Goal: Task Accomplishment & Management: Manage account settings

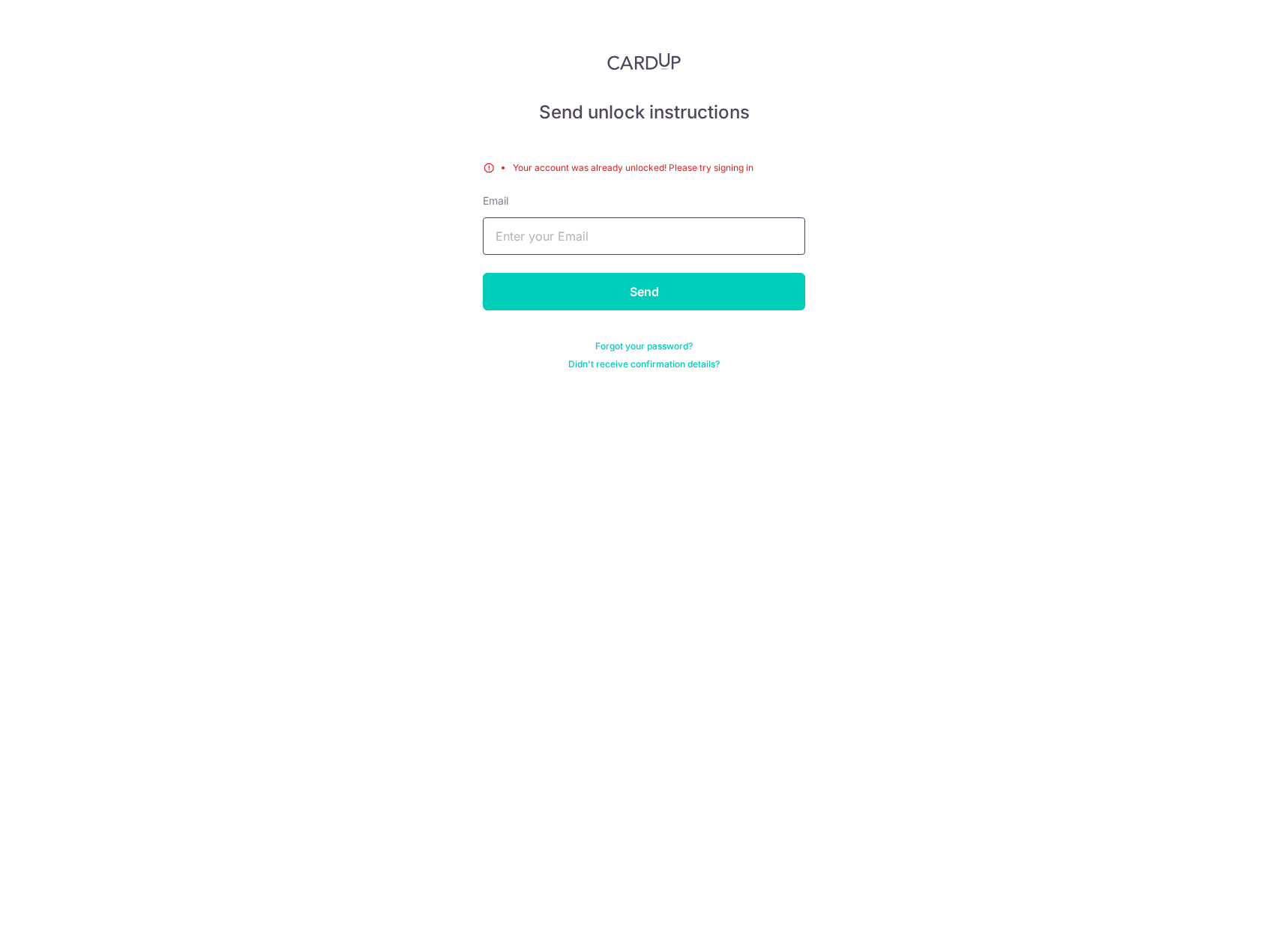
click at [651, 239] on input "text" at bounding box center [644, 236] width 322 height 37
type input "[EMAIL_ADDRESS][DOMAIN_NAME]"
click at [483, 273] on input "Send" at bounding box center [644, 291] width 322 height 37
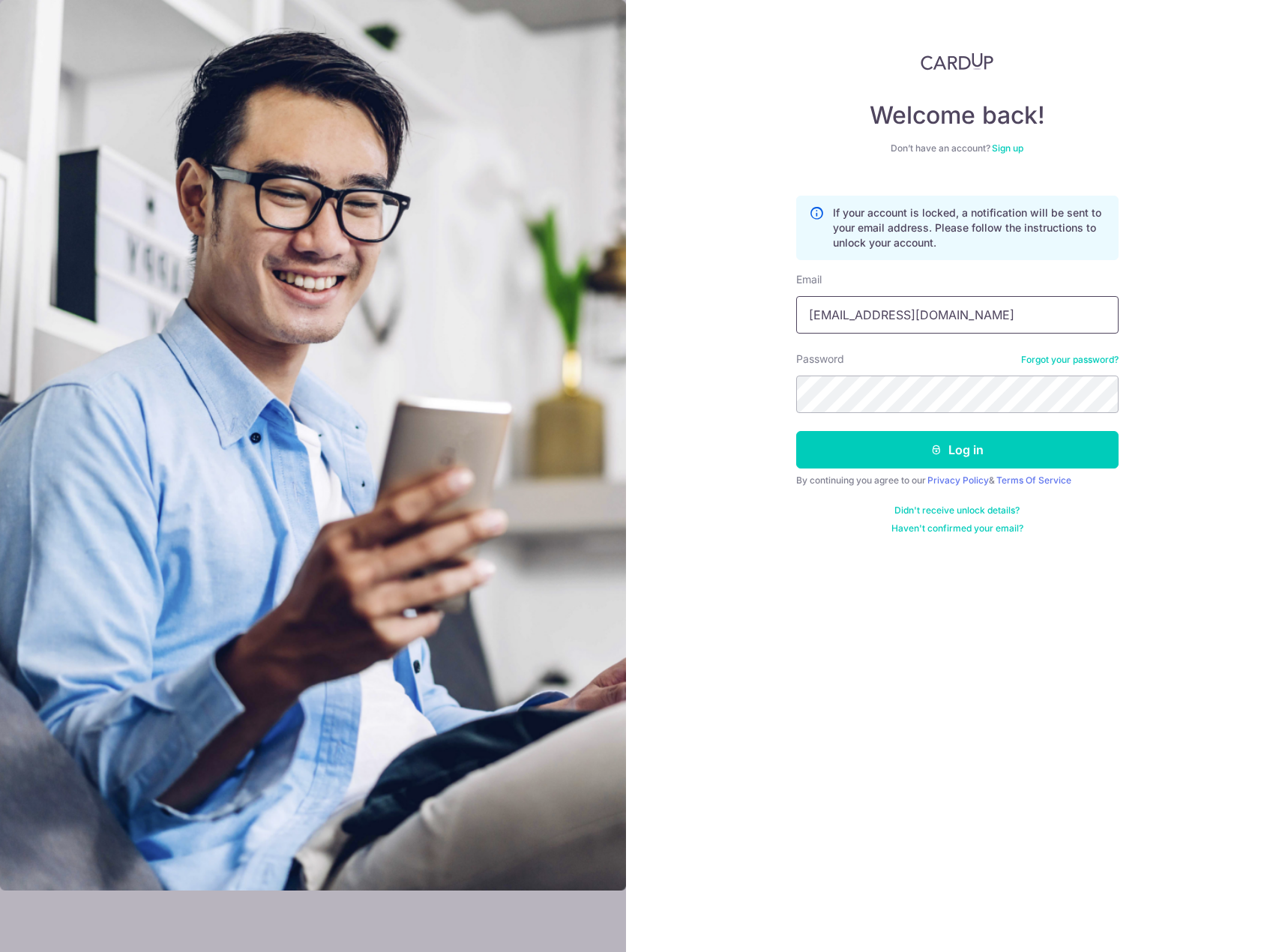
click at [980, 319] on input "[EMAIL_ADDRESS][DOMAIN_NAME]" at bounding box center [957, 315] width 322 height 37
type input "[EMAIL_ADDRESS][DOMAIN_NAME]"
click at [1157, 425] on div "Welcome back! Don’t have an account? Sign up If your account is locked, a notif…" at bounding box center [957, 476] width 662 height 952
click at [948, 453] on button "Log in" at bounding box center [957, 450] width 322 height 37
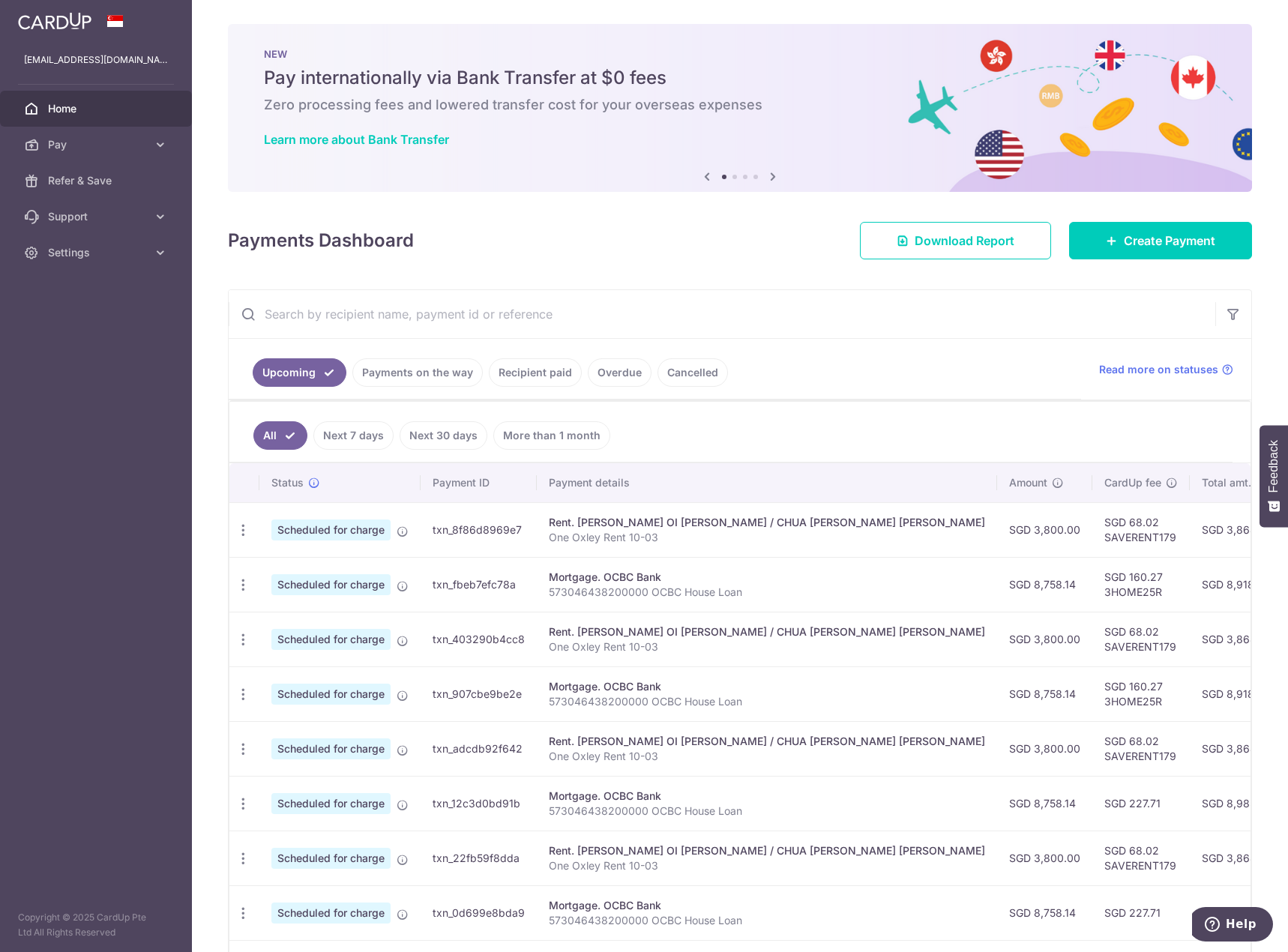
click at [442, 381] on link "Payments on the way" at bounding box center [417, 373] width 131 height 29
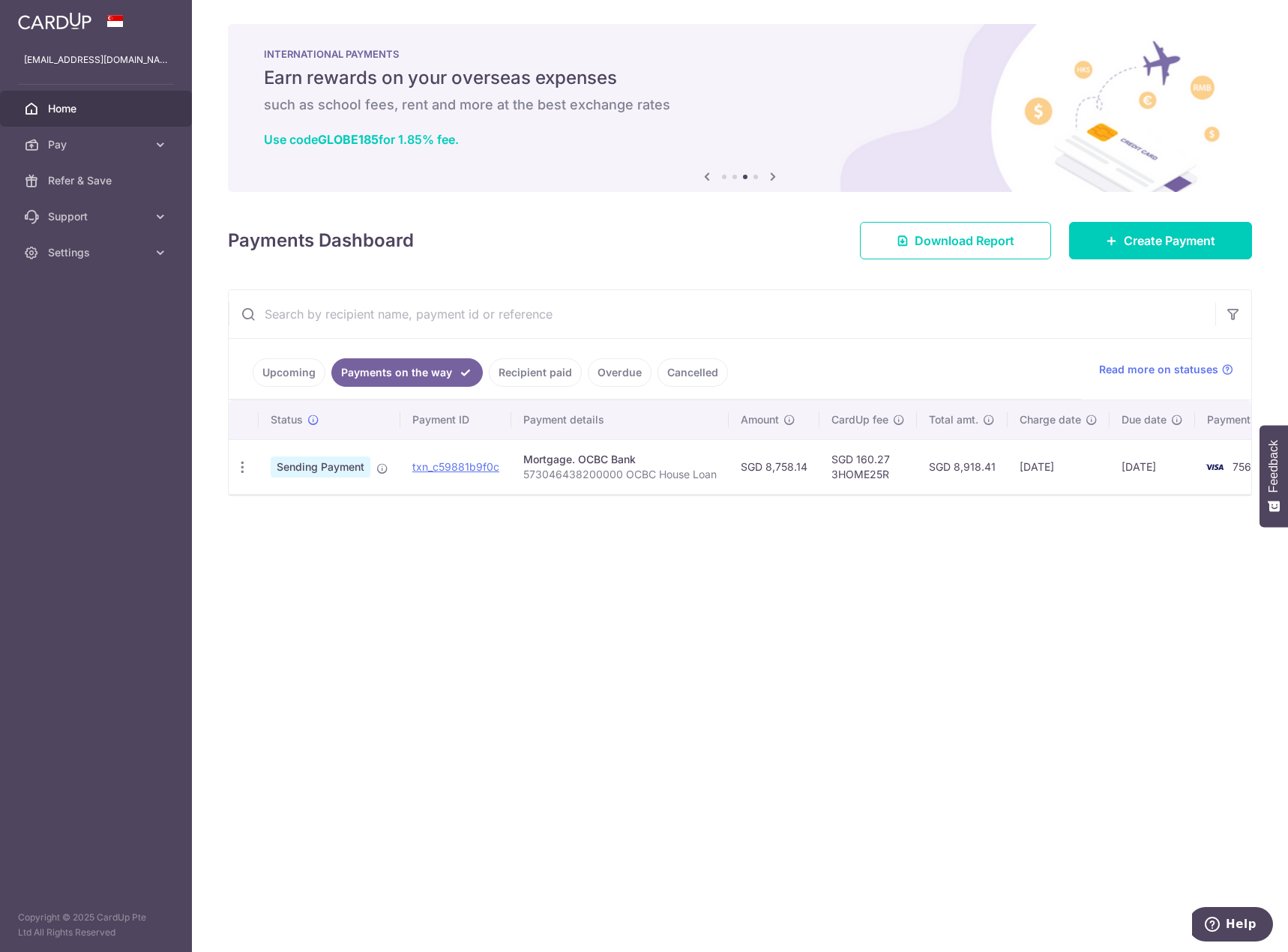
click at [536, 379] on link "Recipient paid" at bounding box center [535, 373] width 93 height 29
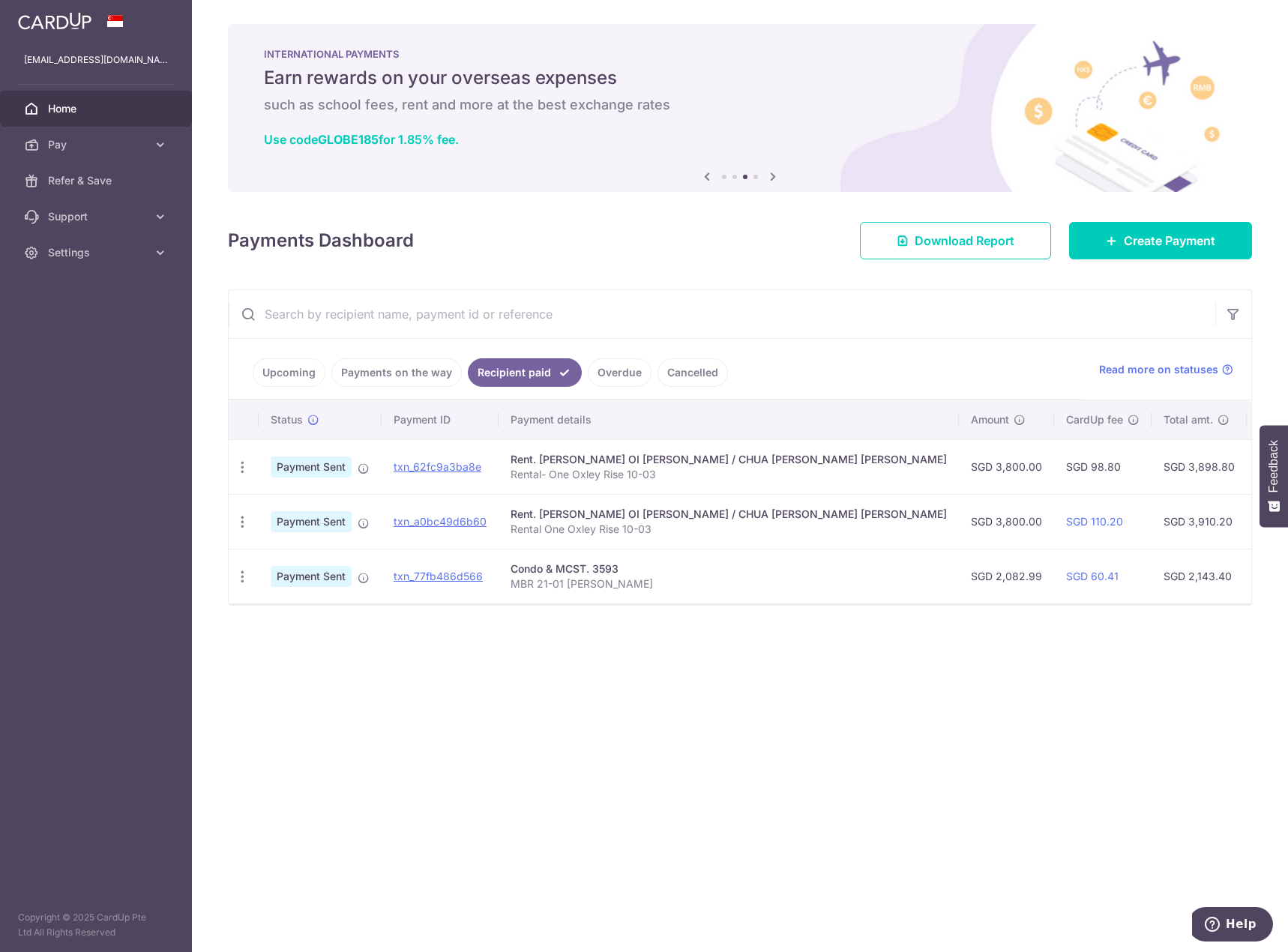
click at [291, 371] on link "Upcoming" at bounding box center [289, 373] width 72 height 29
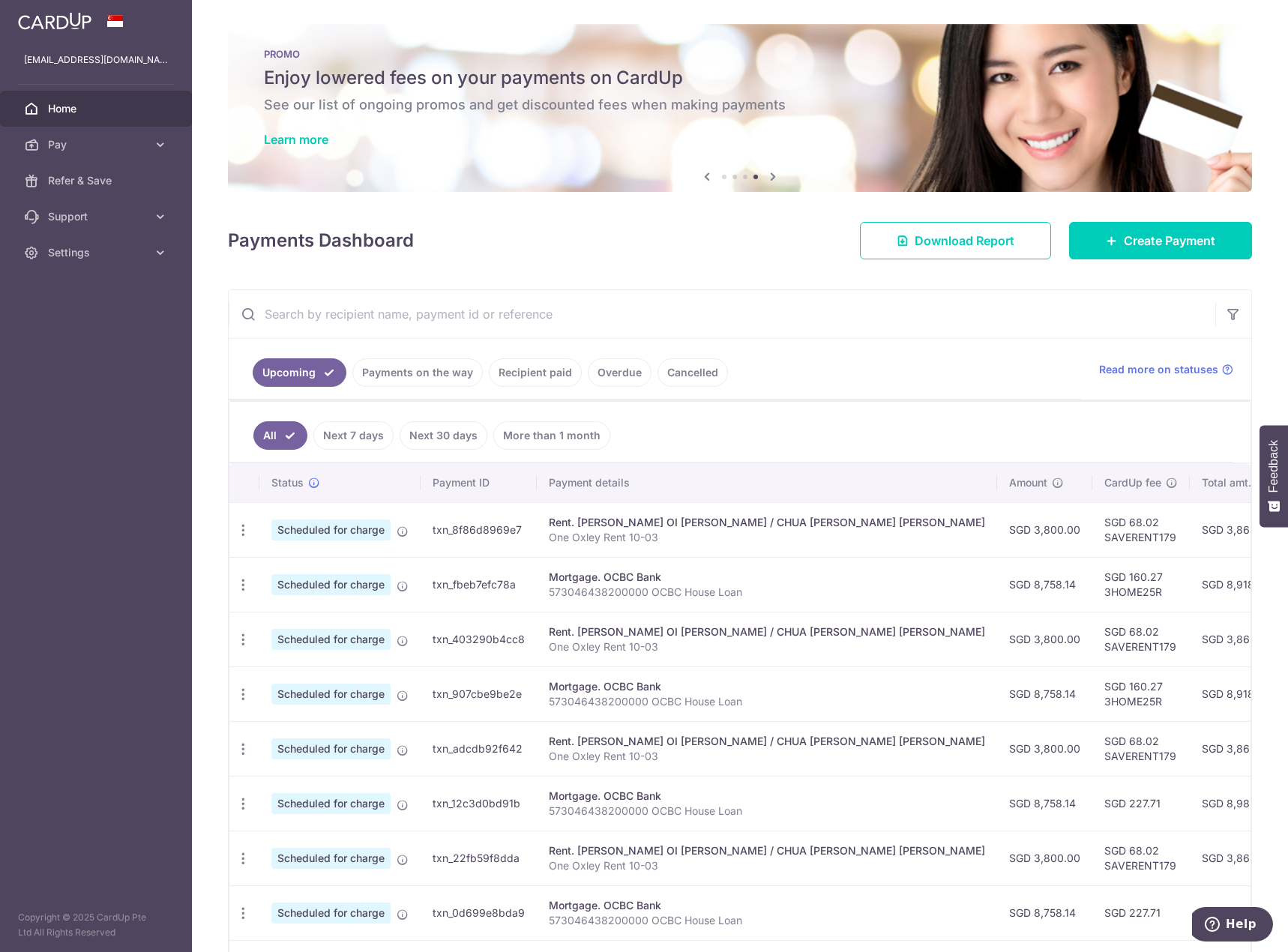
click at [383, 371] on ul "Upcoming Payments on the way Recipient paid Overdue Cancelled" at bounding box center [655, 370] width 852 height 61
click at [383, 371] on link "Payments on the way" at bounding box center [417, 373] width 131 height 29
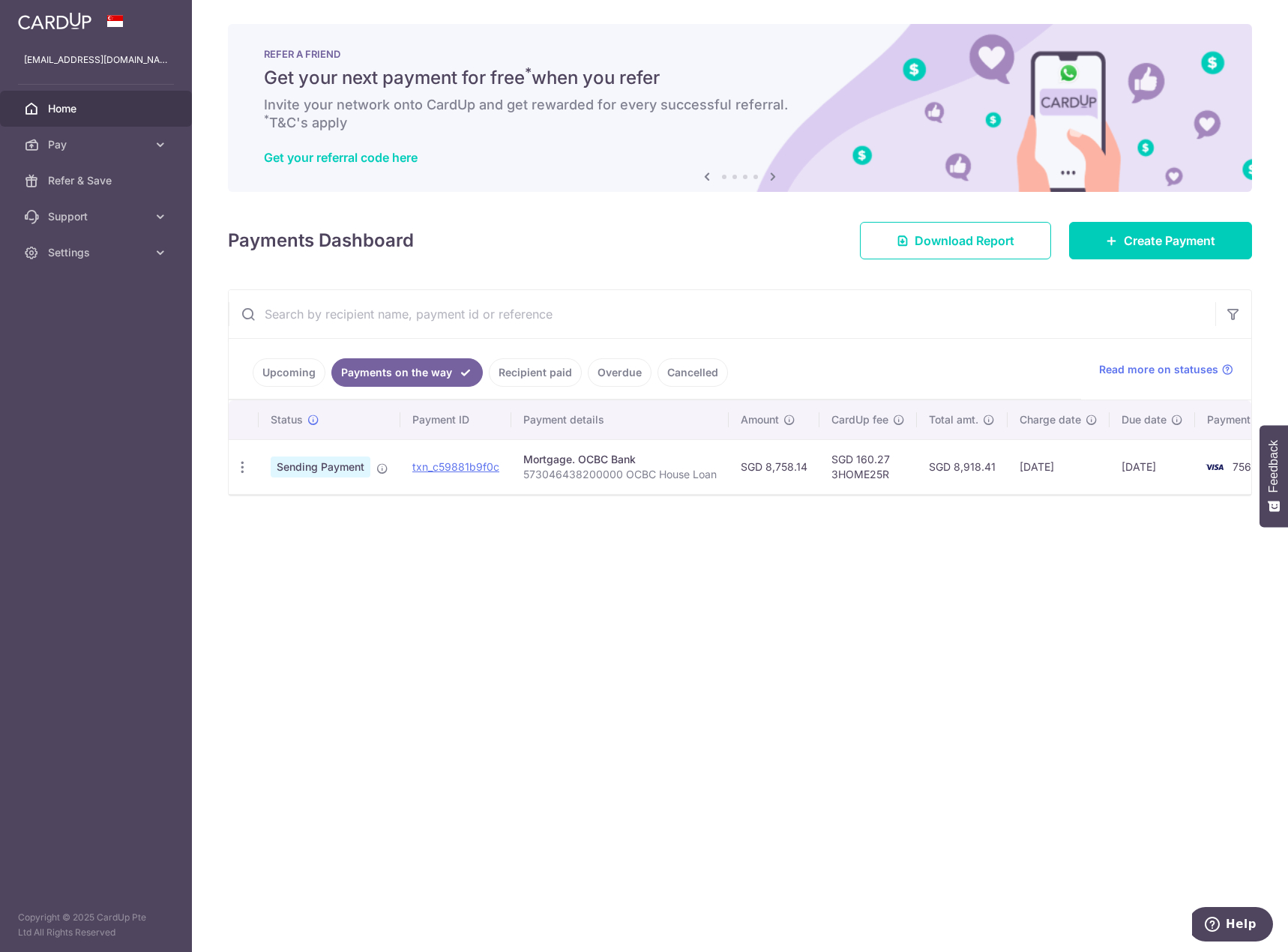
scroll to position [0, 49]
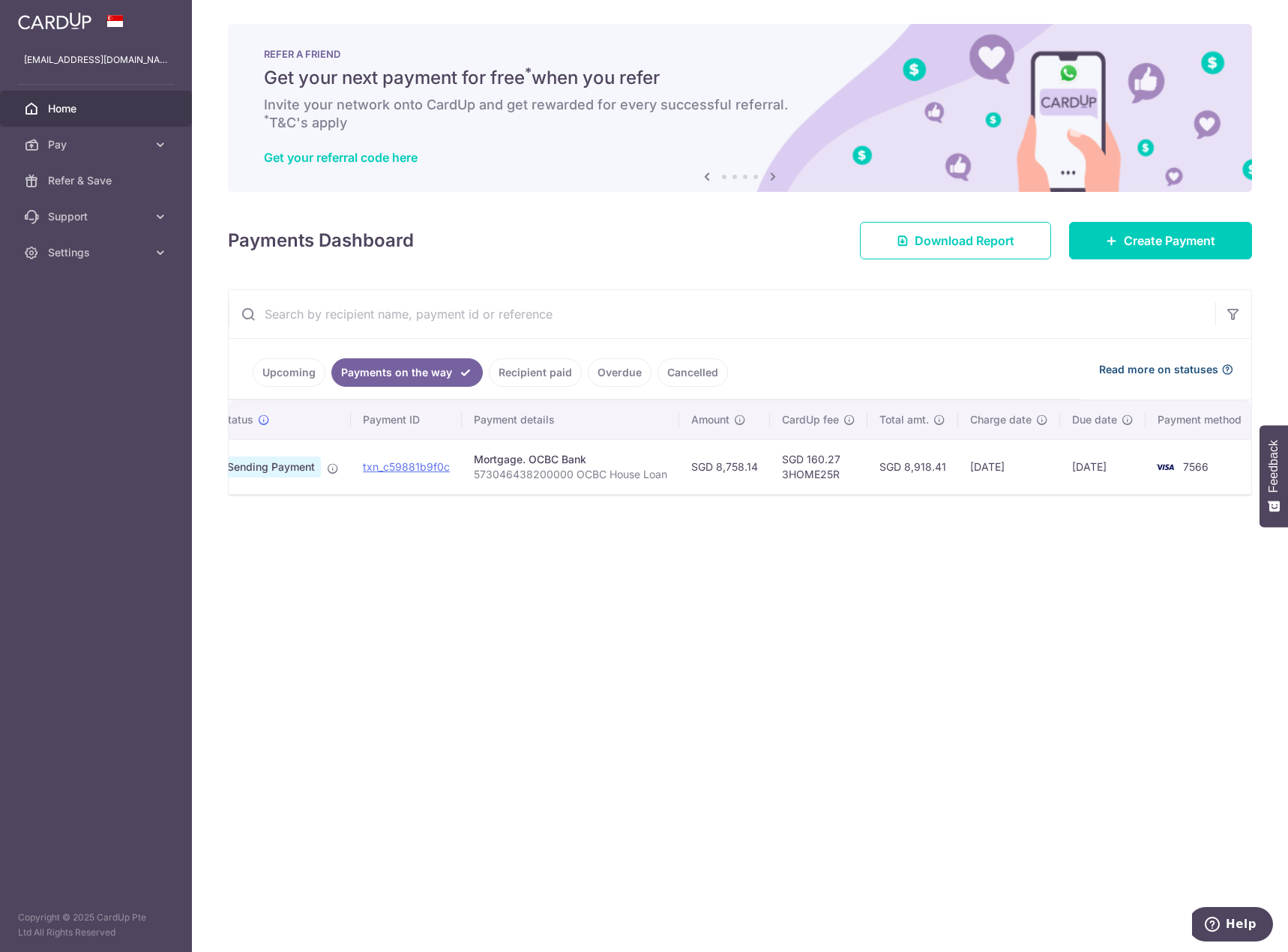
click at [1135, 370] on span "Read more on statuses" at bounding box center [1158, 370] width 120 height 15
